Goal: Task Accomplishment & Management: Complete application form

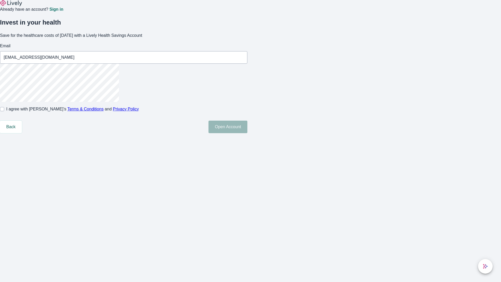
click at [4, 111] on input "I agree with Lively’s Terms & Conditions and Privacy Policy" at bounding box center [2, 109] width 4 height 4
checkbox input "true"
click at [247, 133] on button "Open Account" at bounding box center [227, 126] width 39 height 13
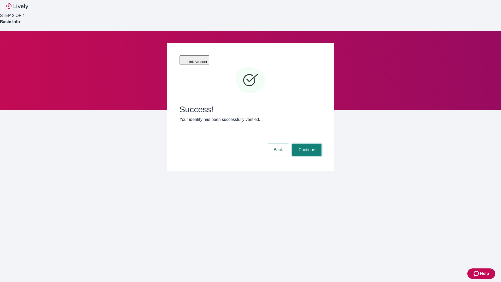
click at [306, 143] on button "Continue" at bounding box center [306, 149] width 29 height 13
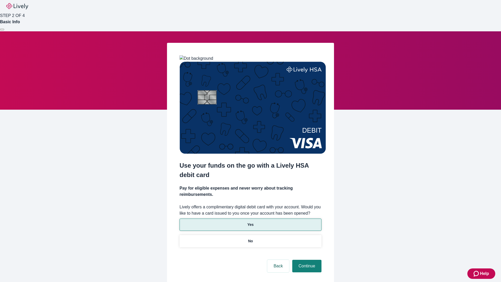
click at [250, 222] on p "Yes" at bounding box center [250, 224] width 6 height 5
click at [306, 259] on button "Continue" at bounding box center [306, 265] width 29 height 13
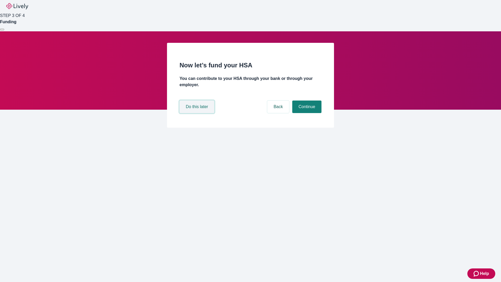
click at [197, 113] on button "Do this later" at bounding box center [196, 106] width 35 height 13
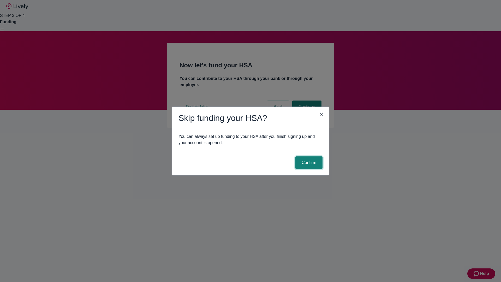
click at [308, 162] on button "Confirm" at bounding box center [308, 162] width 27 height 13
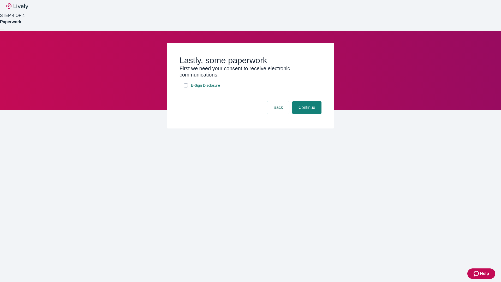
click at [186, 87] on input "E-Sign Disclosure" at bounding box center [186, 85] width 4 height 4
checkbox input "true"
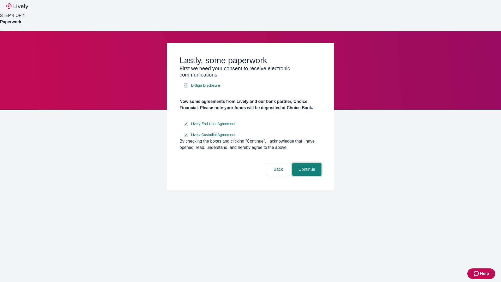
click at [306, 175] on button "Continue" at bounding box center [306, 169] width 29 height 13
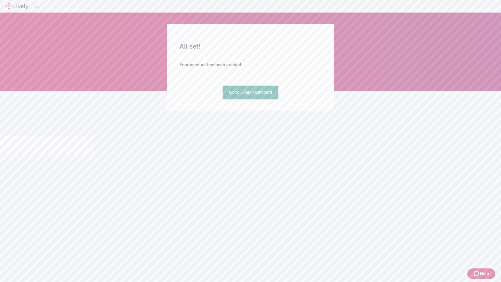
click at [250, 99] on link "Go to Lively dashboard" at bounding box center [251, 92] width 56 height 13
